Goal: Task Accomplishment & Management: Complete application form

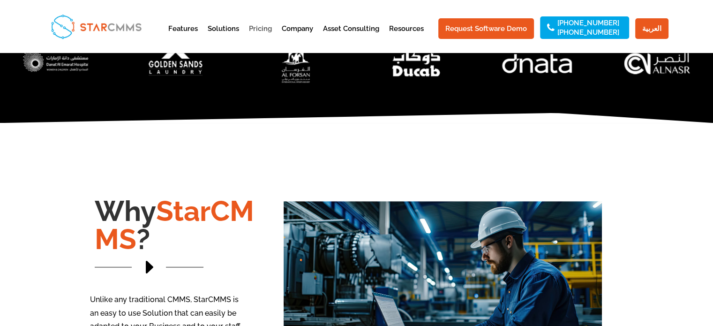
click at [272, 28] on link "Pricing" at bounding box center [260, 36] width 23 height 23
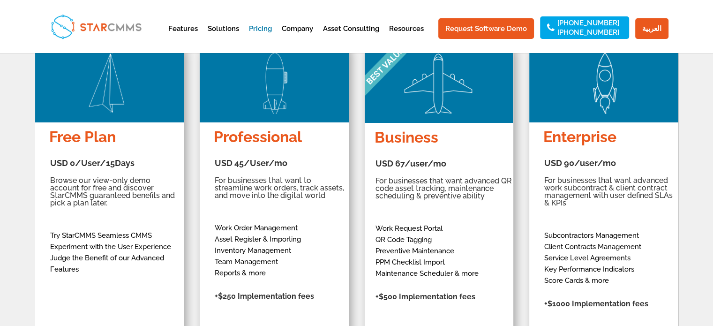
scroll to position [234, 0]
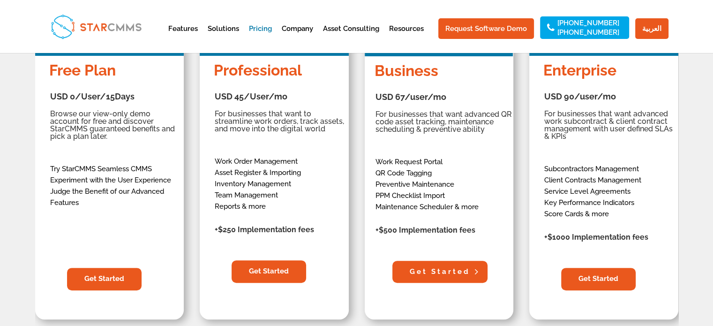
click at [447, 271] on link "Get Started" at bounding box center [439, 272] width 95 height 23
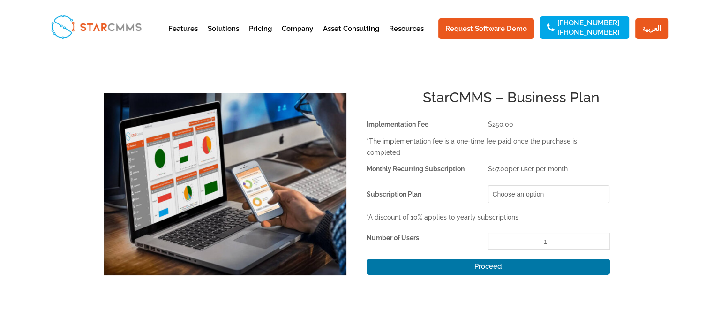
click at [506, 195] on select "Choose an option Monthly Yearly" at bounding box center [548, 194] width 121 height 18
select select "Yearly"
click at [488, 185] on select "Choose an option Monthly Yearly" at bounding box center [548, 194] width 121 height 18
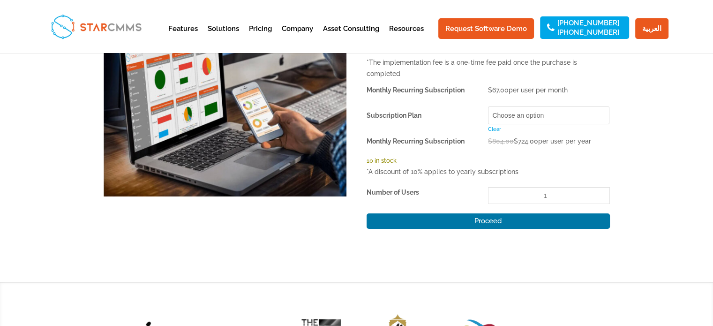
scroll to position [94, 0]
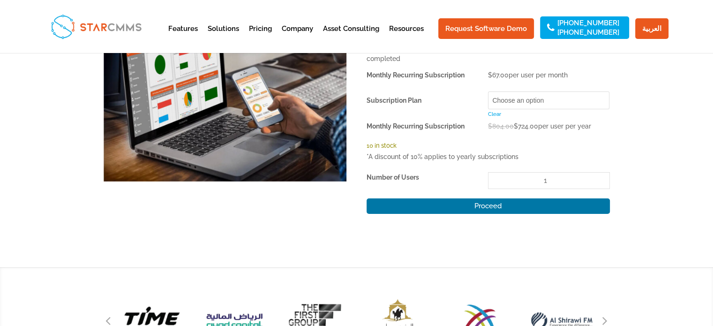
click at [545, 177] on input "1" at bounding box center [548, 180] width 121 height 17
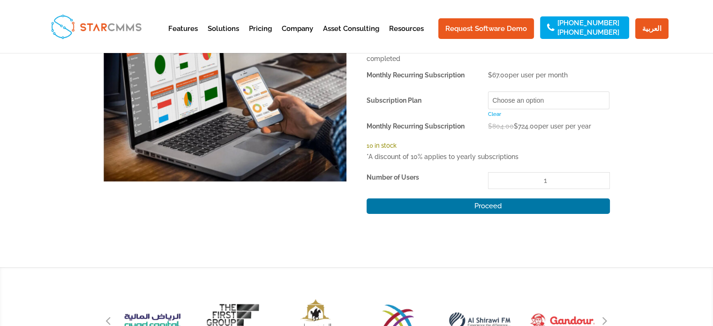
click at [547, 180] on input "1" at bounding box center [548, 180] width 121 height 17
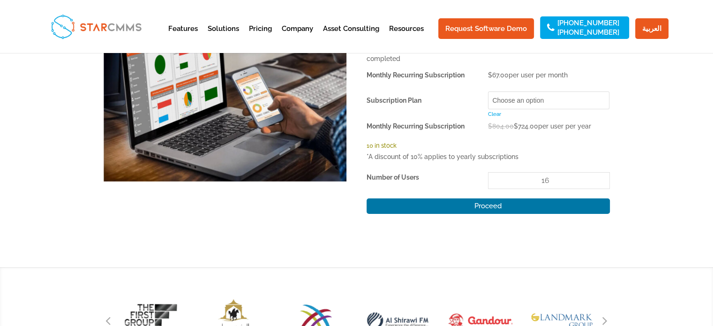
click at [625, 143] on div "Home / Uncategorized / StarCMMS – Business Plan StarCMMS – Business Plan Sale! …" at bounding box center [356, 113] width 713 height 309
click at [526, 203] on button "Proceed" at bounding box center [488, 206] width 243 height 16
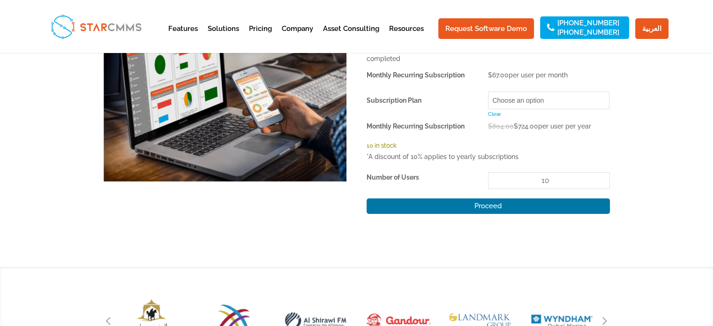
click at [600, 182] on input "10" at bounding box center [548, 180] width 121 height 17
click at [599, 182] on input "9" at bounding box center [548, 180] width 121 height 17
type input "10"
click at [598, 176] on input "10" at bounding box center [548, 180] width 121 height 17
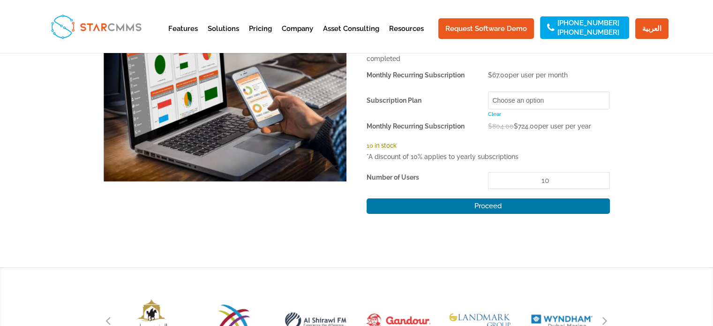
click at [598, 176] on input "10" at bounding box center [548, 180] width 121 height 17
click at [529, 204] on button "Proceed" at bounding box center [488, 206] width 243 height 16
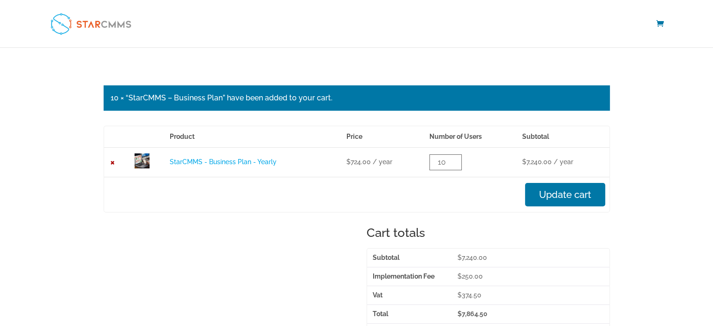
click at [71, 26] on img at bounding box center [91, 23] width 88 height 29
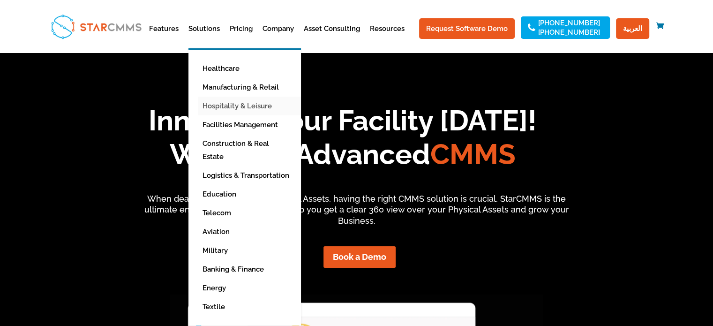
click at [242, 104] on link "Hospitality & Leisure" at bounding box center [252, 106] width 108 height 19
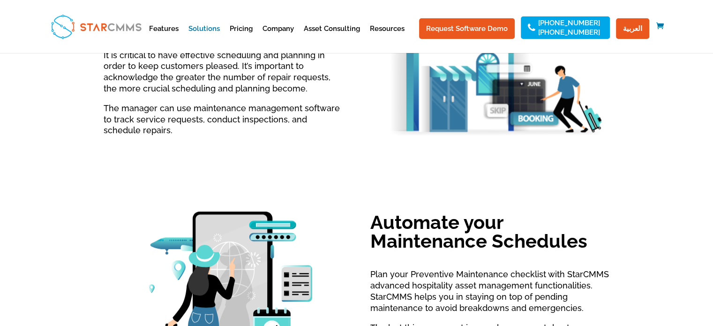
scroll to position [422, 0]
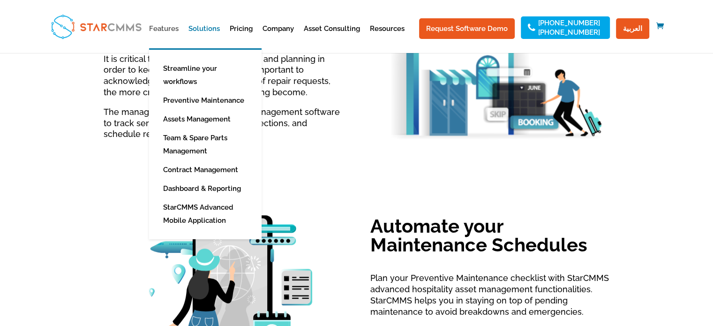
click at [174, 28] on link "Features" at bounding box center [164, 36] width 30 height 23
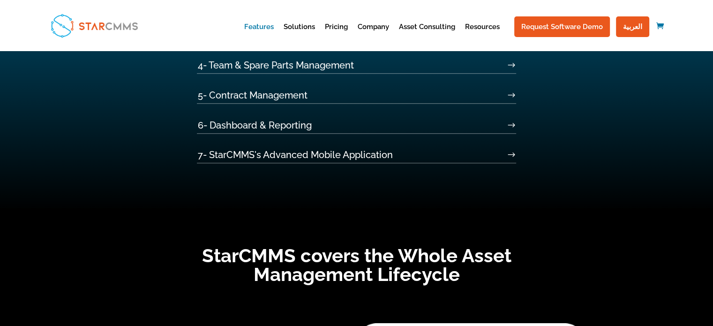
scroll to position [375, 0]
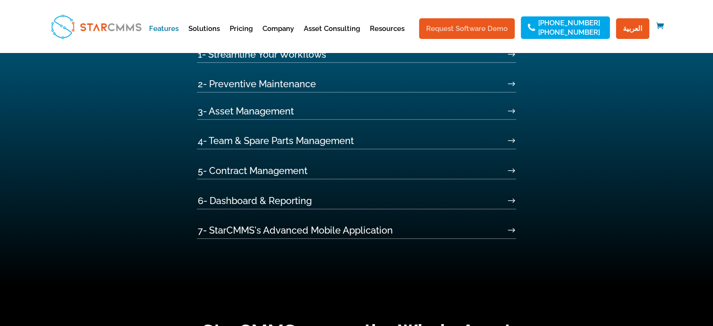
click at [473, 30] on link "Request Software Demo" at bounding box center [467, 28] width 96 height 21
click at [340, 25] on link "Asset Consulting" at bounding box center [332, 36] width 56 height 23
click at [340, 27] on link "Asset Consulting" at bounding box center [332, 36] width 56 height 23
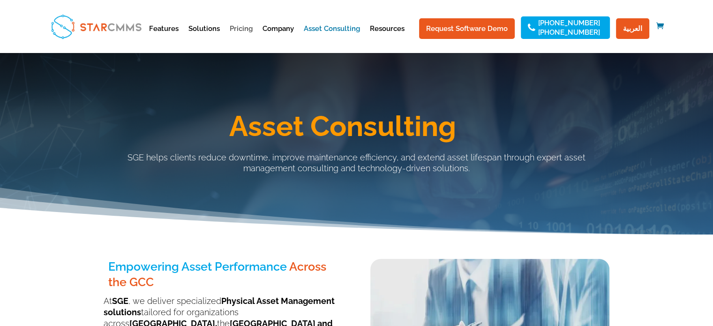
click at [249, 30] on link "Pricing" at bounding box center [241, 36] width 23 height 23
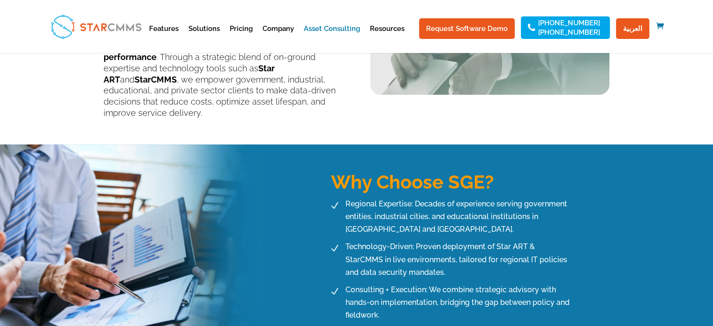
scroll to position [445, 0]
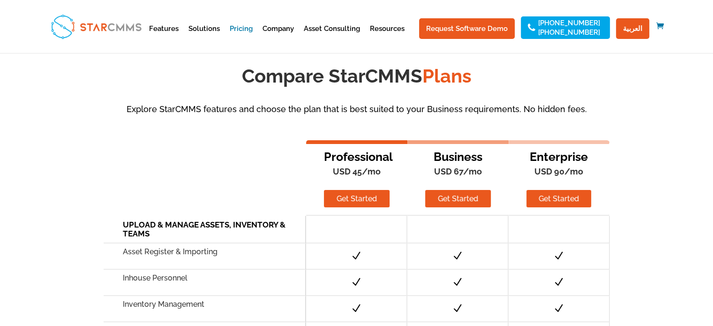
scroll to position [703, 0]
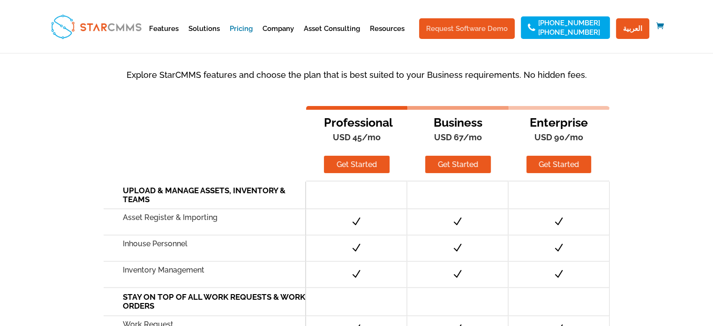
click at [497, 28] on link "Request Software Demo" at bounding box center [467, 28] width 96 height 21
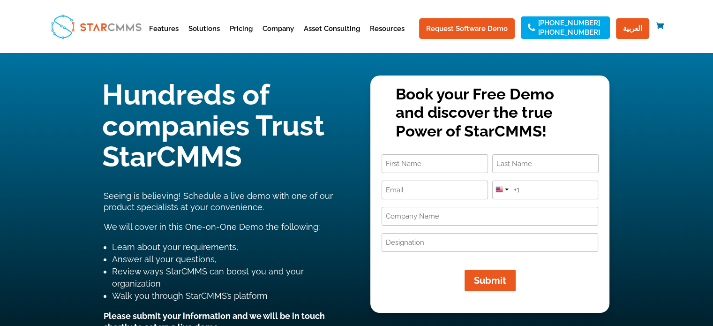
click at [430, 161] on input "First" at bounding box center [435, 163] width 106 height 19
type input "Gyu"
type input "Boss"
type input "rizwan@chinesepalacegroup.com"
type input "0522974736"
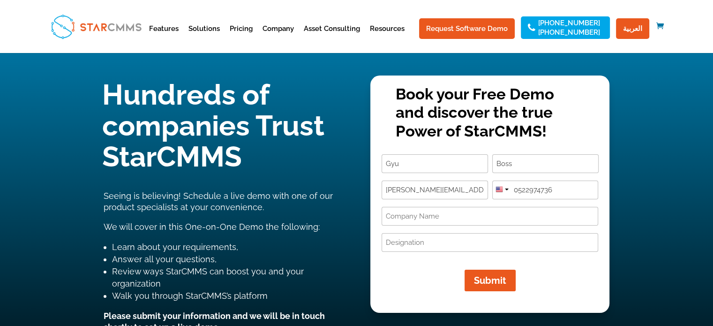
type input "Chinese Palace Group"
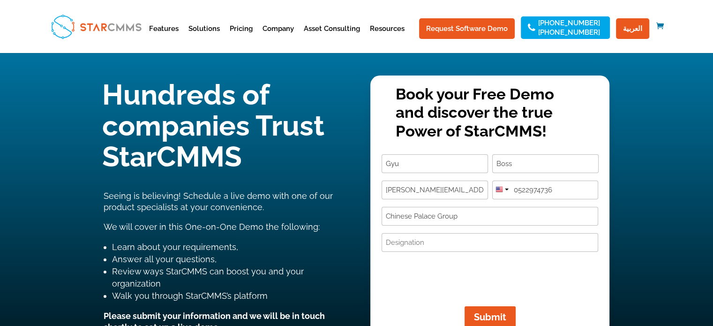
drag, startPoint x: 335, startPoint y: 160, endPoint x: 304, endPoint y: 158, distance: 31.0
click at [304, 121] on div "Hundreds of companies Trust StarCMMS Seeing is believing! Schedule a live demo …" at bounding box center [357, 97] width 506 height 47
type input "Mohamed"
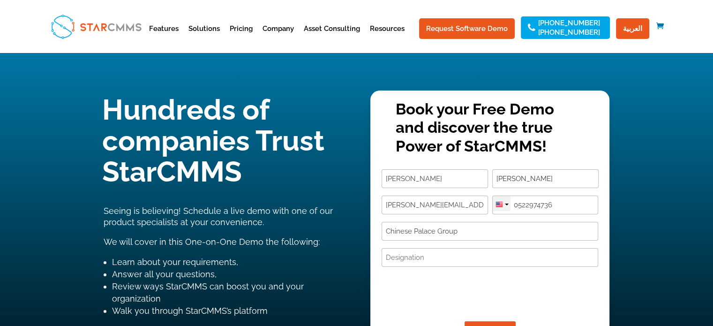
type input "Rizwan"
click at [498, 208] on div at bounding box center [500, 205] width 8 height 8
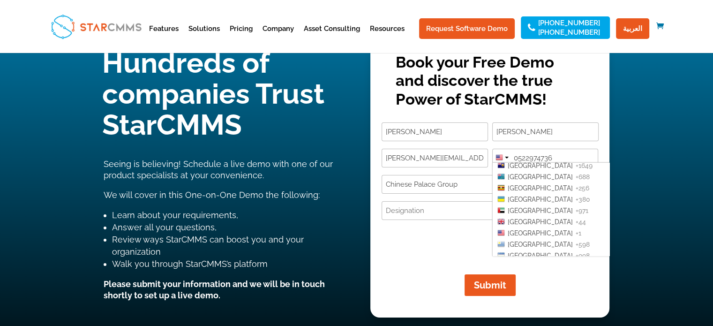
scroll to position [2281, 0]
click at [546, 252] on span "United Arab Emirates" at bounding box center [540, 256] width 65 height 8
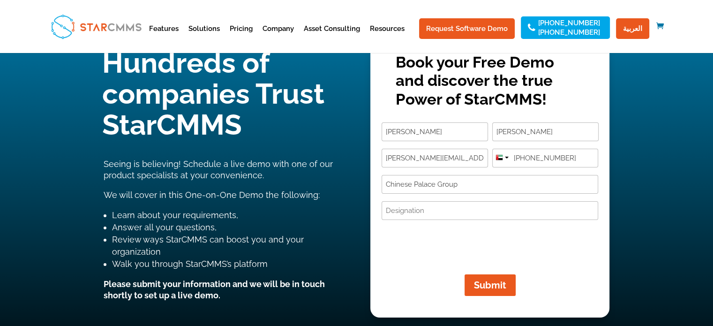
click at [439, 208] on input "Designation (Required)" at bounding box center [490, 210] width 217 height 19
click at [532, 156] on input "+971 0522974736" at bounding box center [545, 158] width 106 height 19
type input "+971 522974736"
click at [444, 208] on input "Designation (Required)" at bounding box center [490, 210] width 217 height 19
type input "IT Manager"
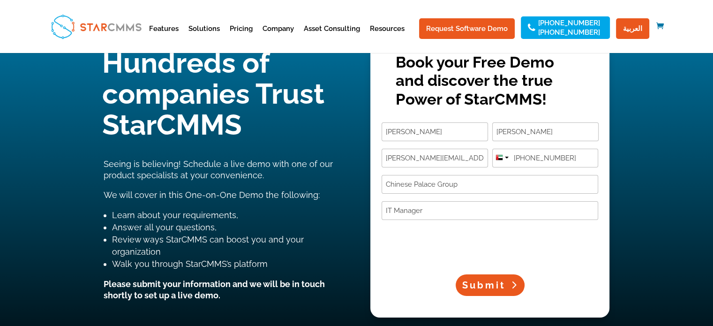
click at [483, 283] on span "Submit" at bounding box center [484, 284] width 44 height 11
